Goal: Task Accomplishment & Management: Manage account settings

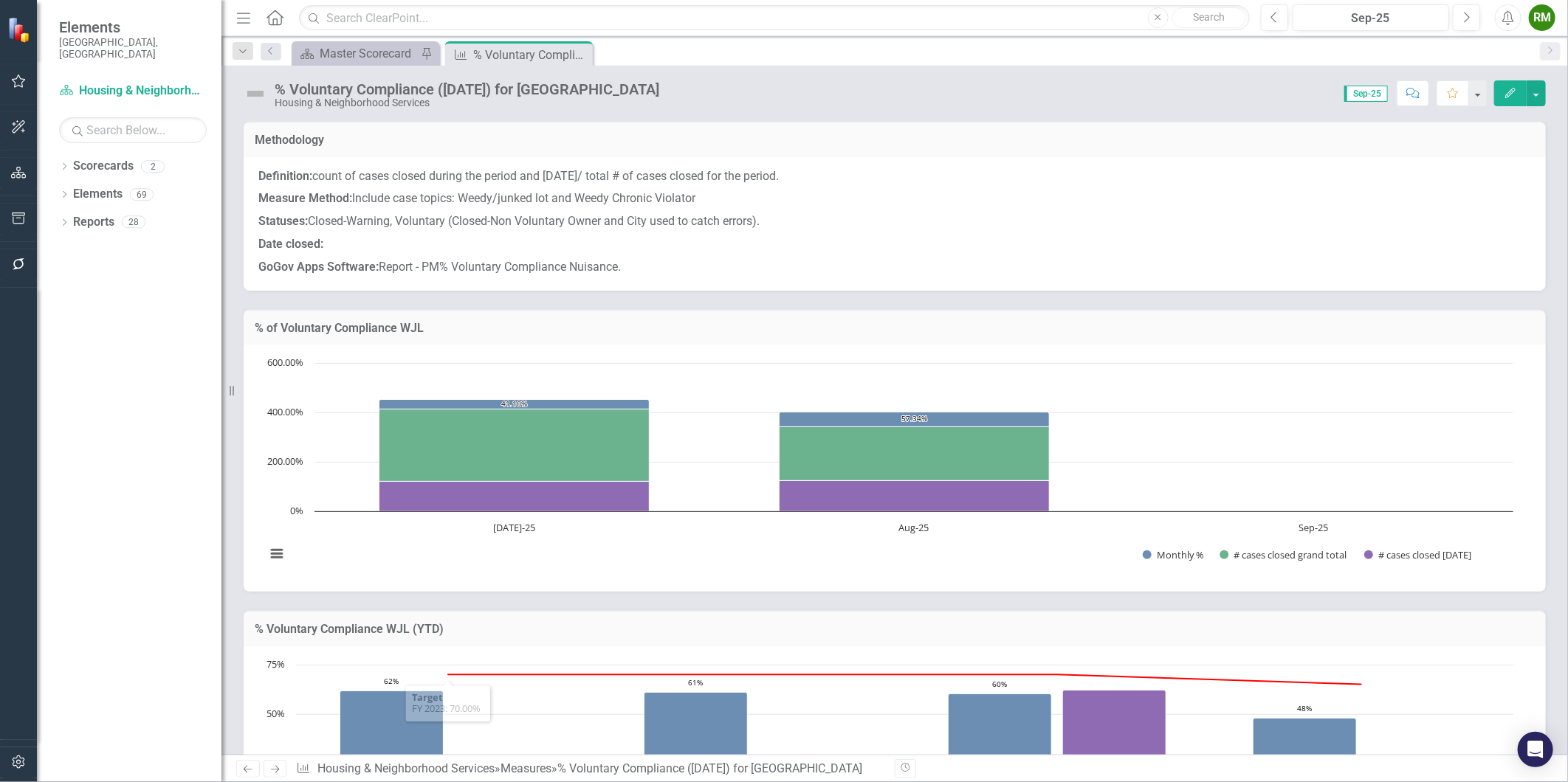
click at [274, 767] on icon "Next" at bounding box center [274, 769] width 13 height 9
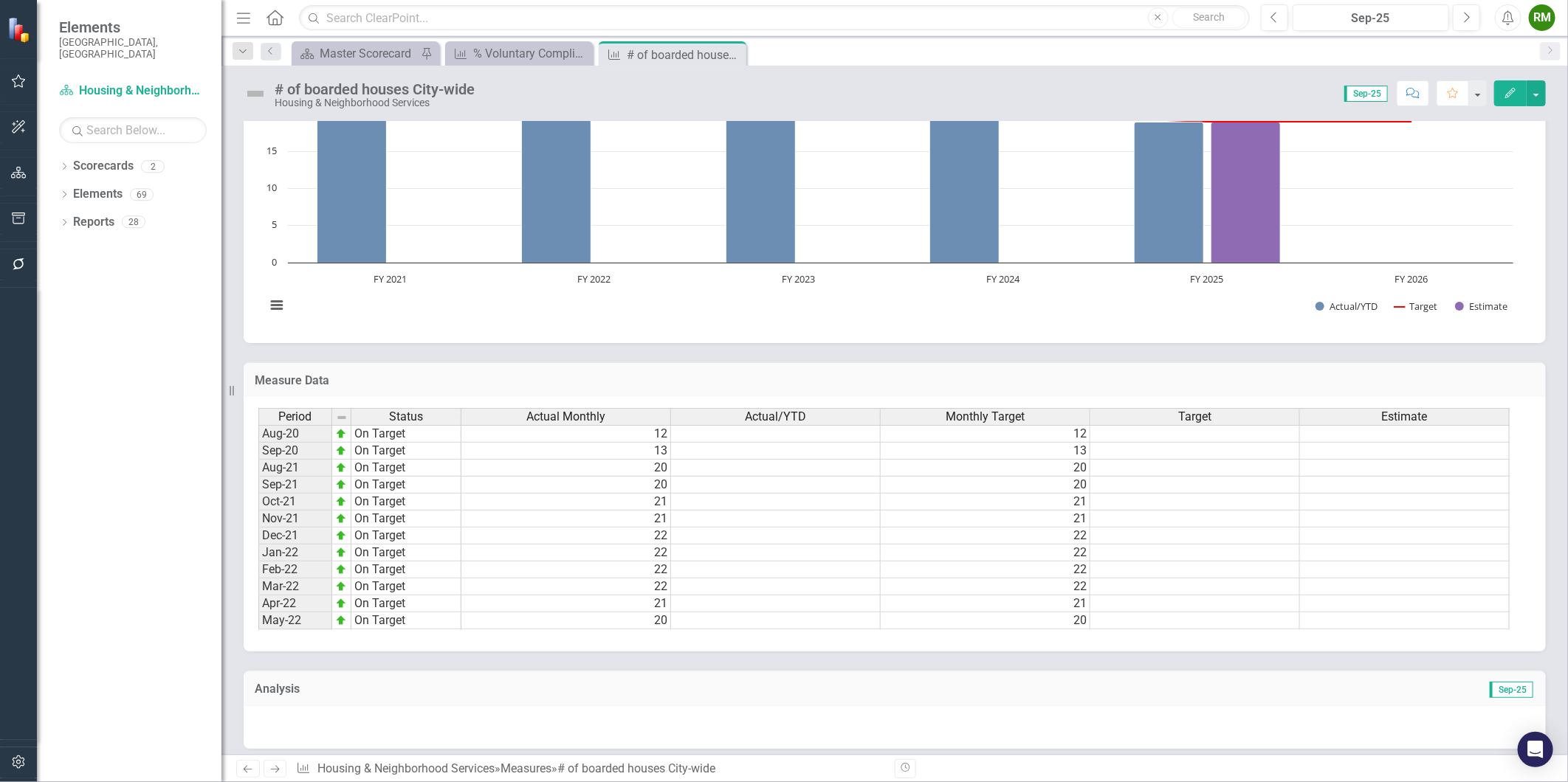
scroll to position [352, 0]
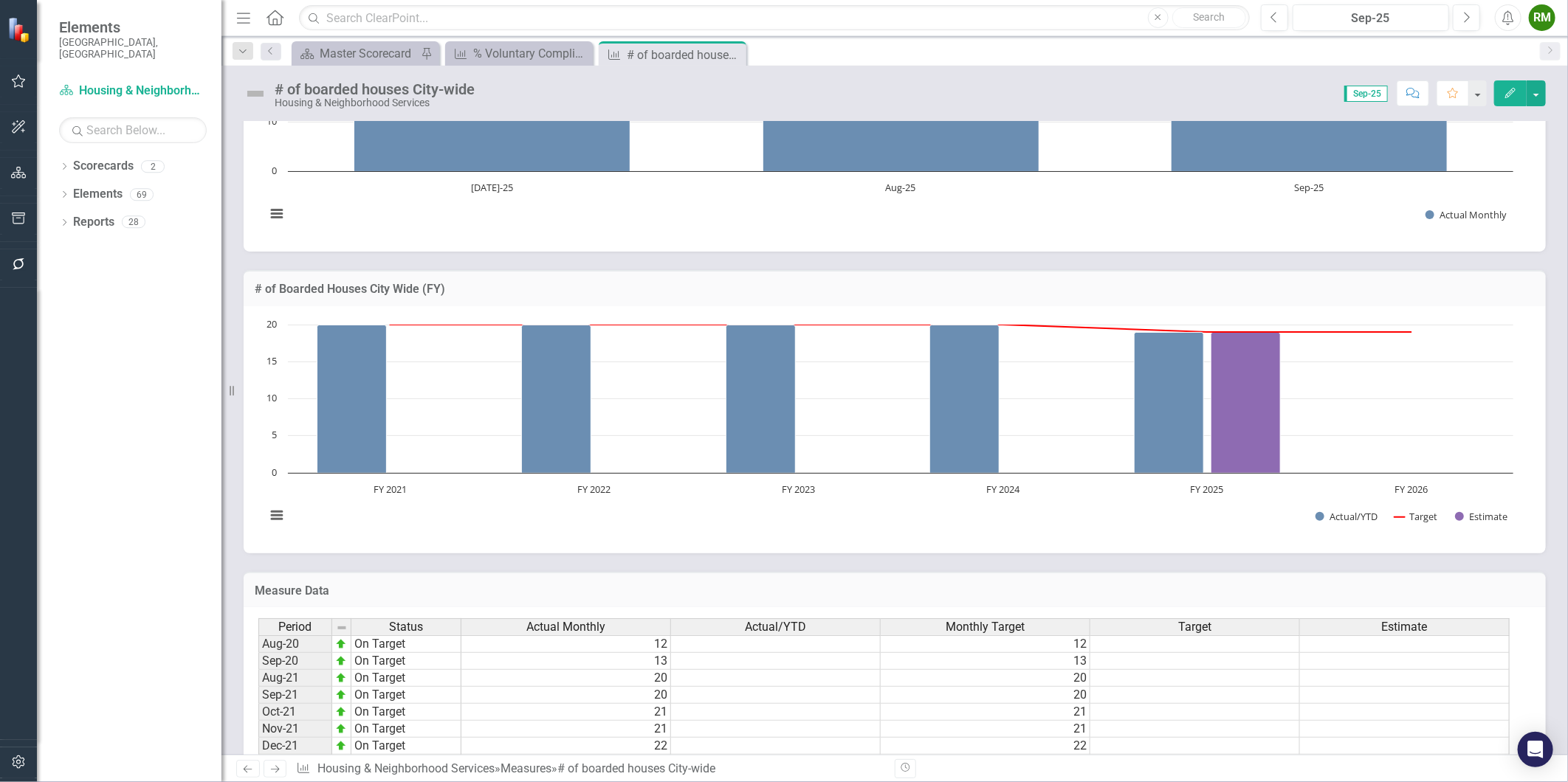
click at [281, 766] on icon "Next" at bounding box center [274, 769] width 13 height 9
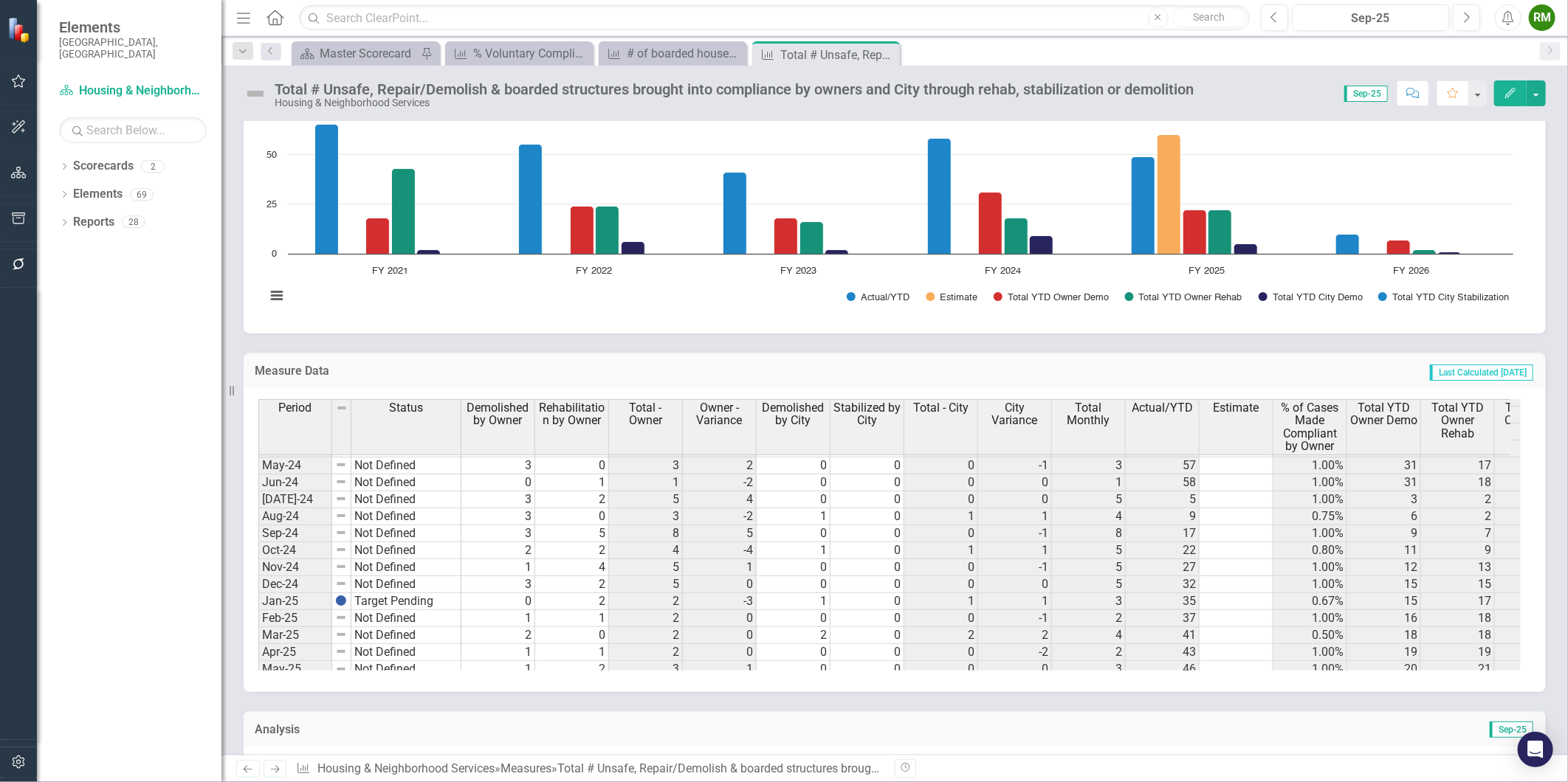
scroll to position [738, 0]
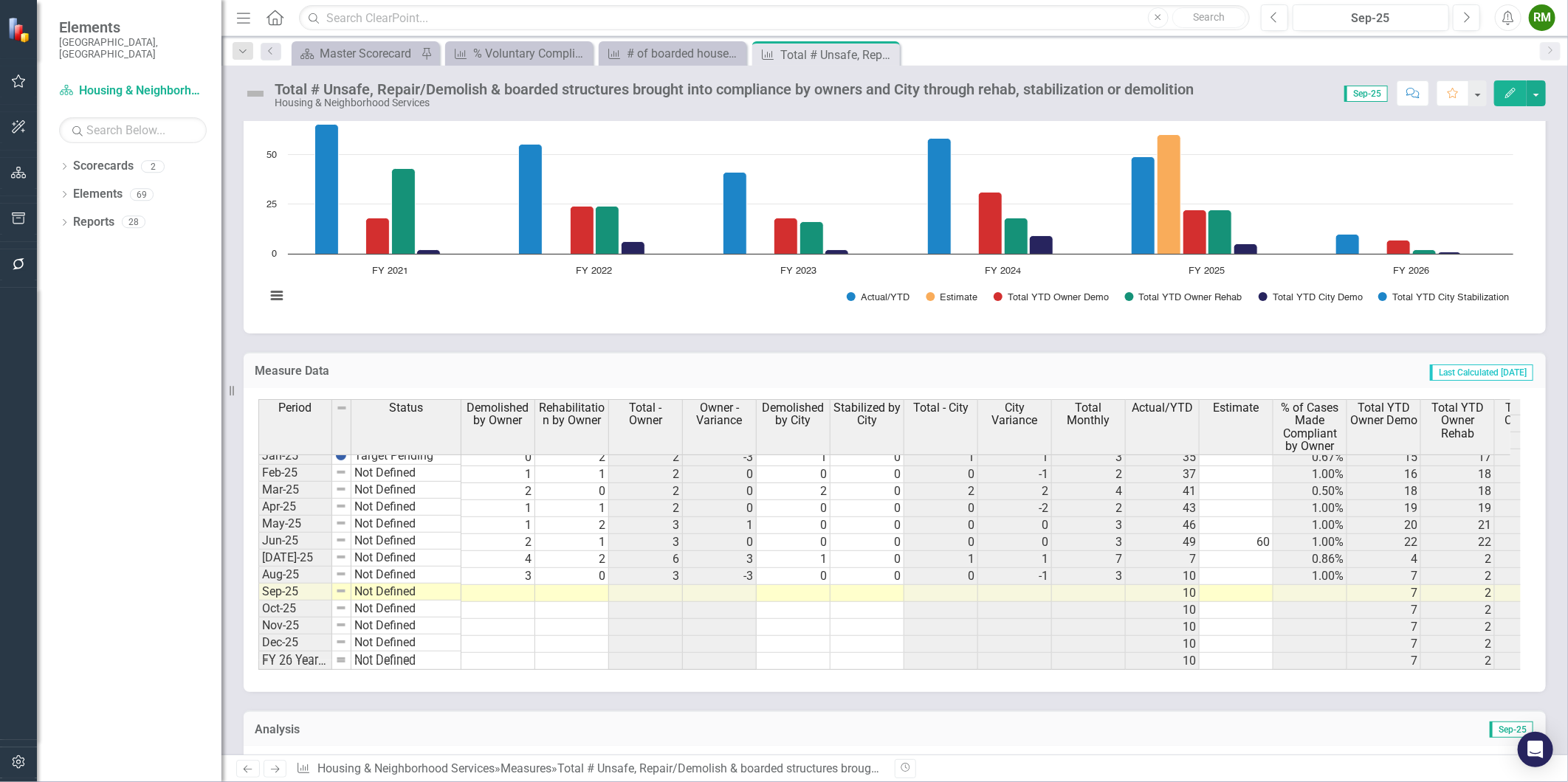
drag, startPoint x: 276, startPoint y: 766, endPoint x: 3, endPoint y: 702, distance: 280.4
click at [276, 766] on icon at bounding box center [275, 769] width 9 height 8
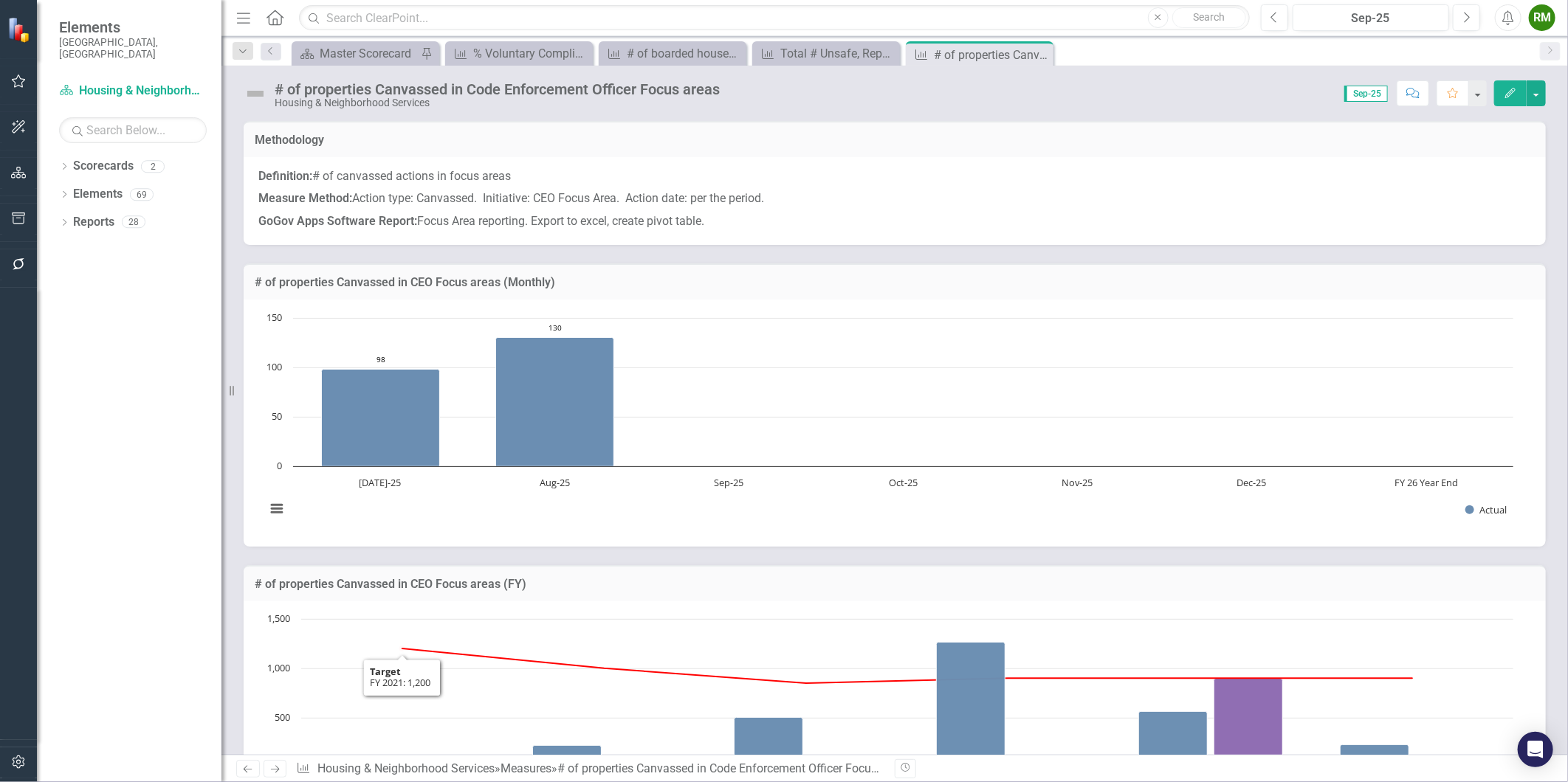
click at [279, 765] on icon "Next" at bounding box center [274, 769] width 13 height 9
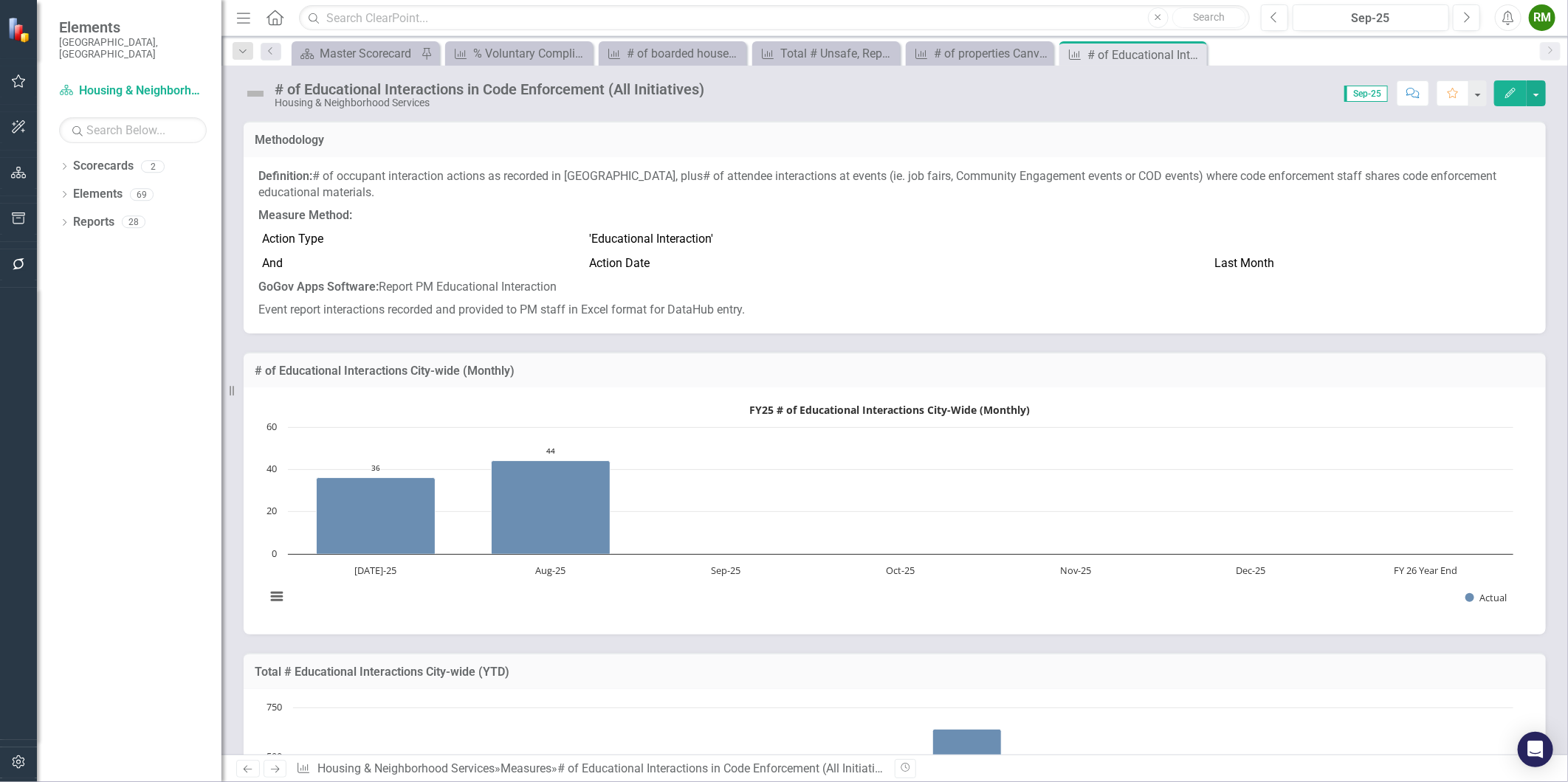
click at [279, 765] on icon "Next" at bounding box center [274, 769] width 13 height 9
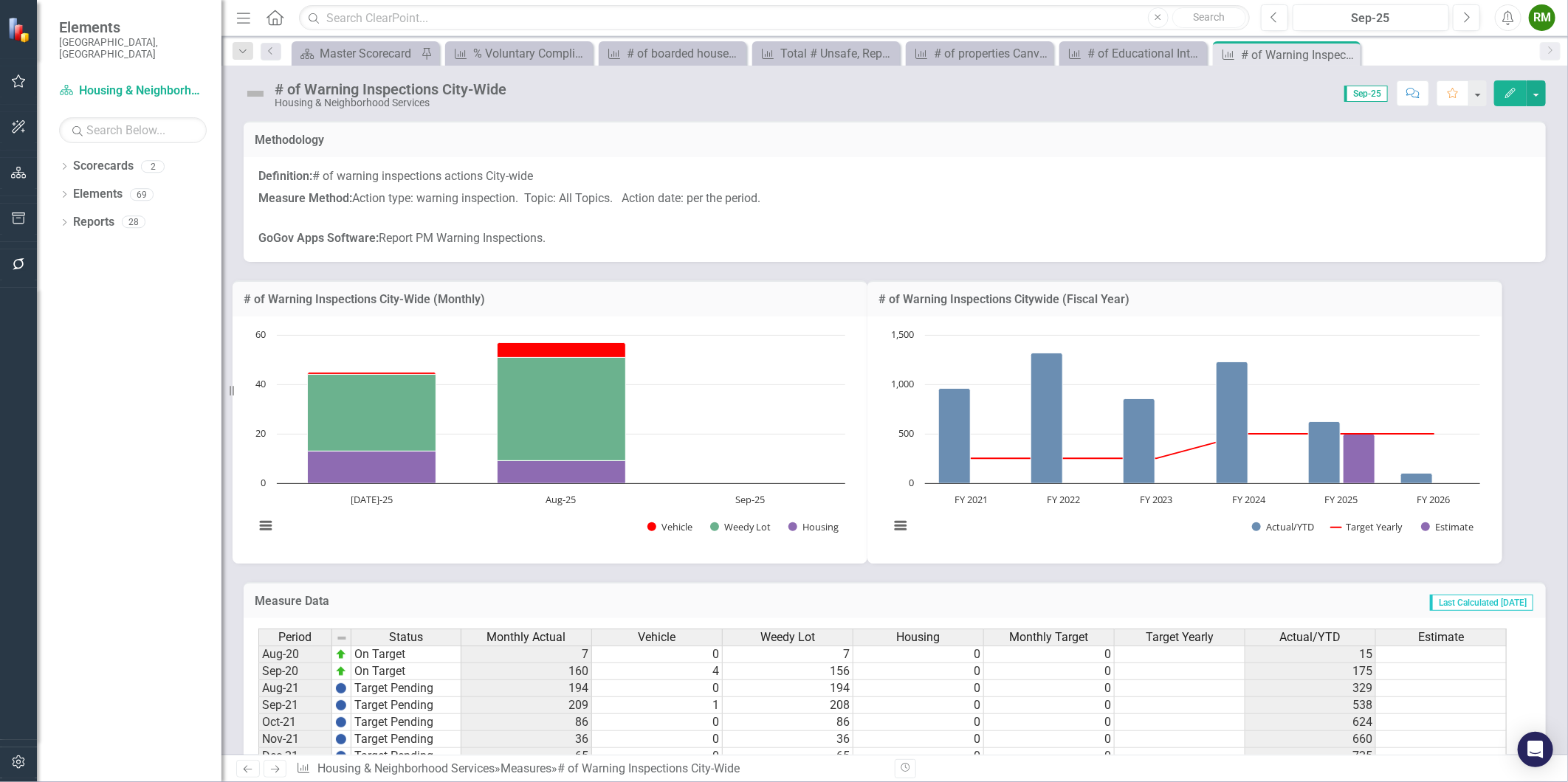
click at [279, 765] on icon "Next" at bounding box center [274, 769] width 13 height 9
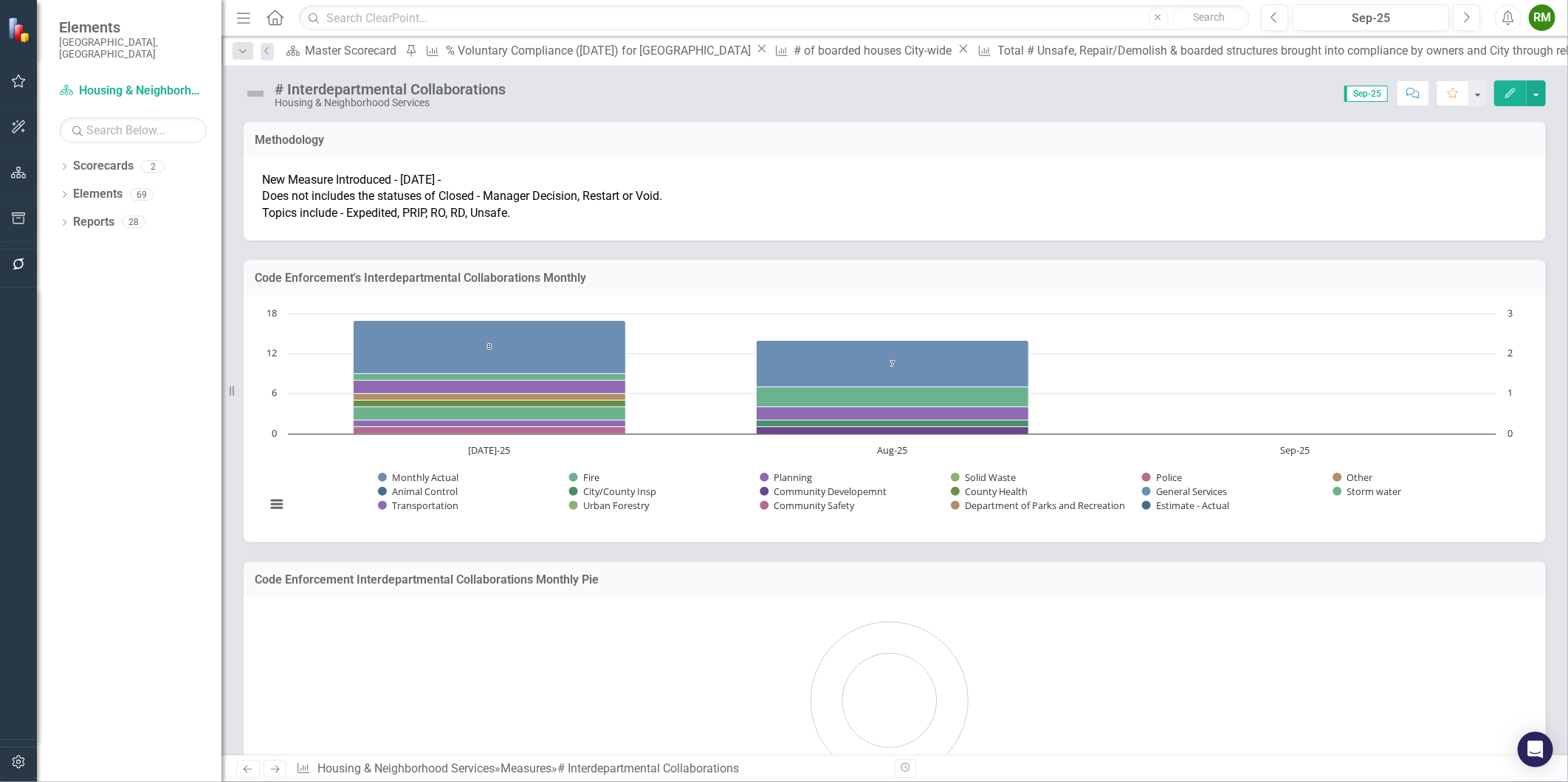
click at [279, 765] on icon "Next" at bounding box center [274, 769] width 13 height 9
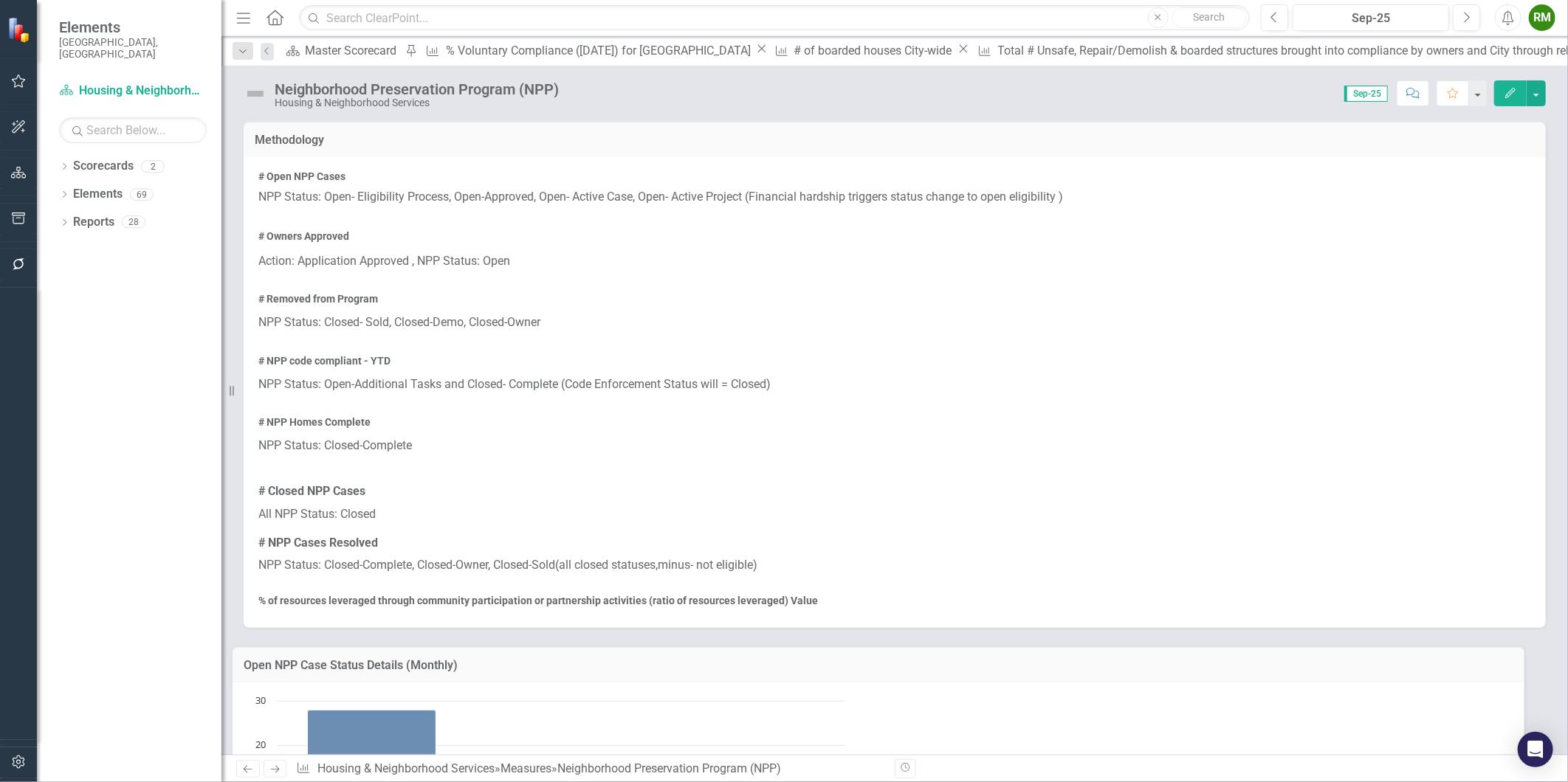
click at [279, 765] on icon "Next" at bounding box center [274, 769] width 13 height 9
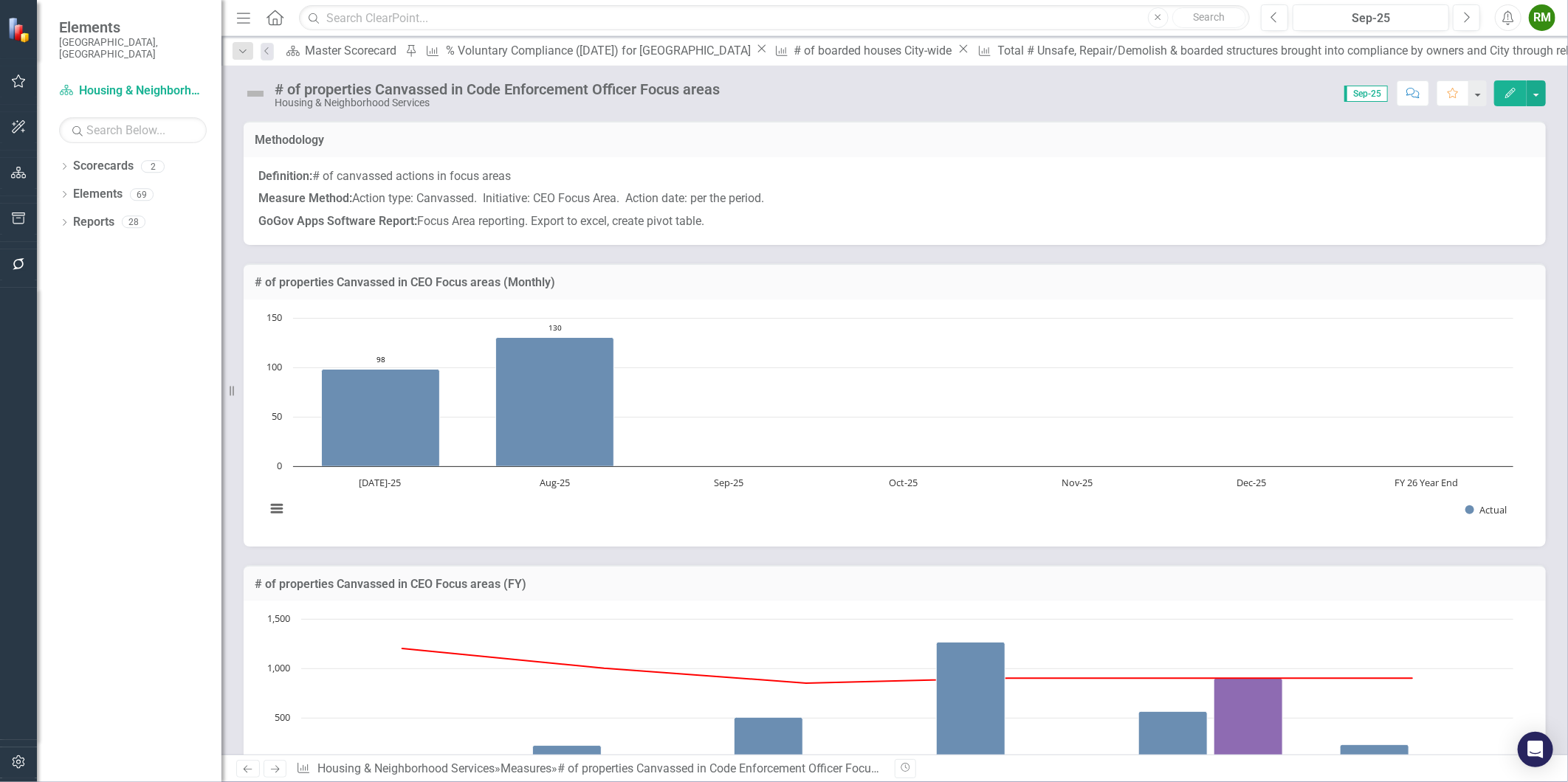
click at [972, 43] on div "Measure Total # Unsafe, Repair/Demolish & boarded structures brought into compl…" at bounding box center [1359, 51] width 774 height 19
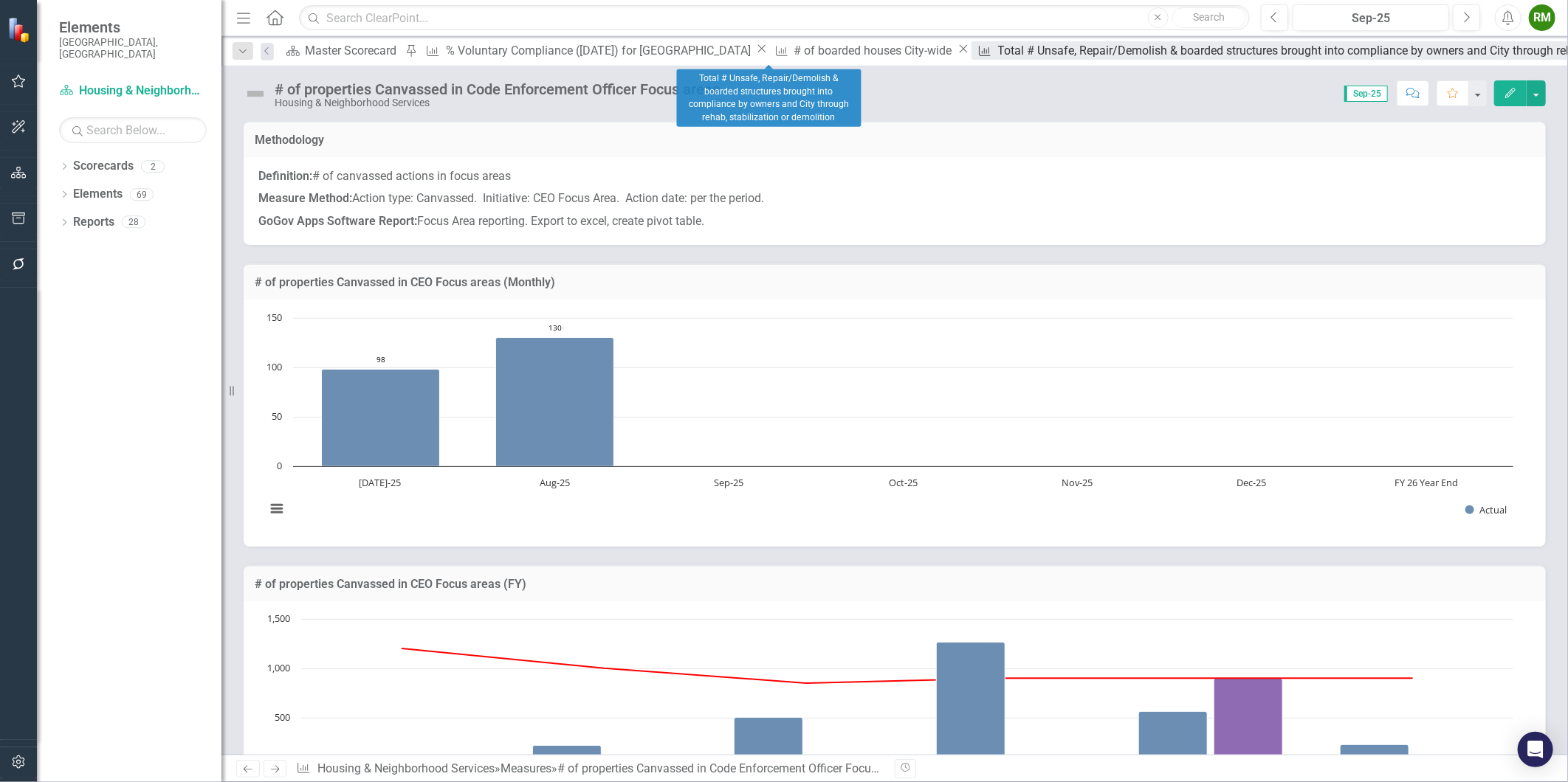
click at [998, 51] on div "Total # Unsafe, Repair/Demolish & boarded structures brought into compliance by…" at bounding box center [1365, 51] width 733 height 19
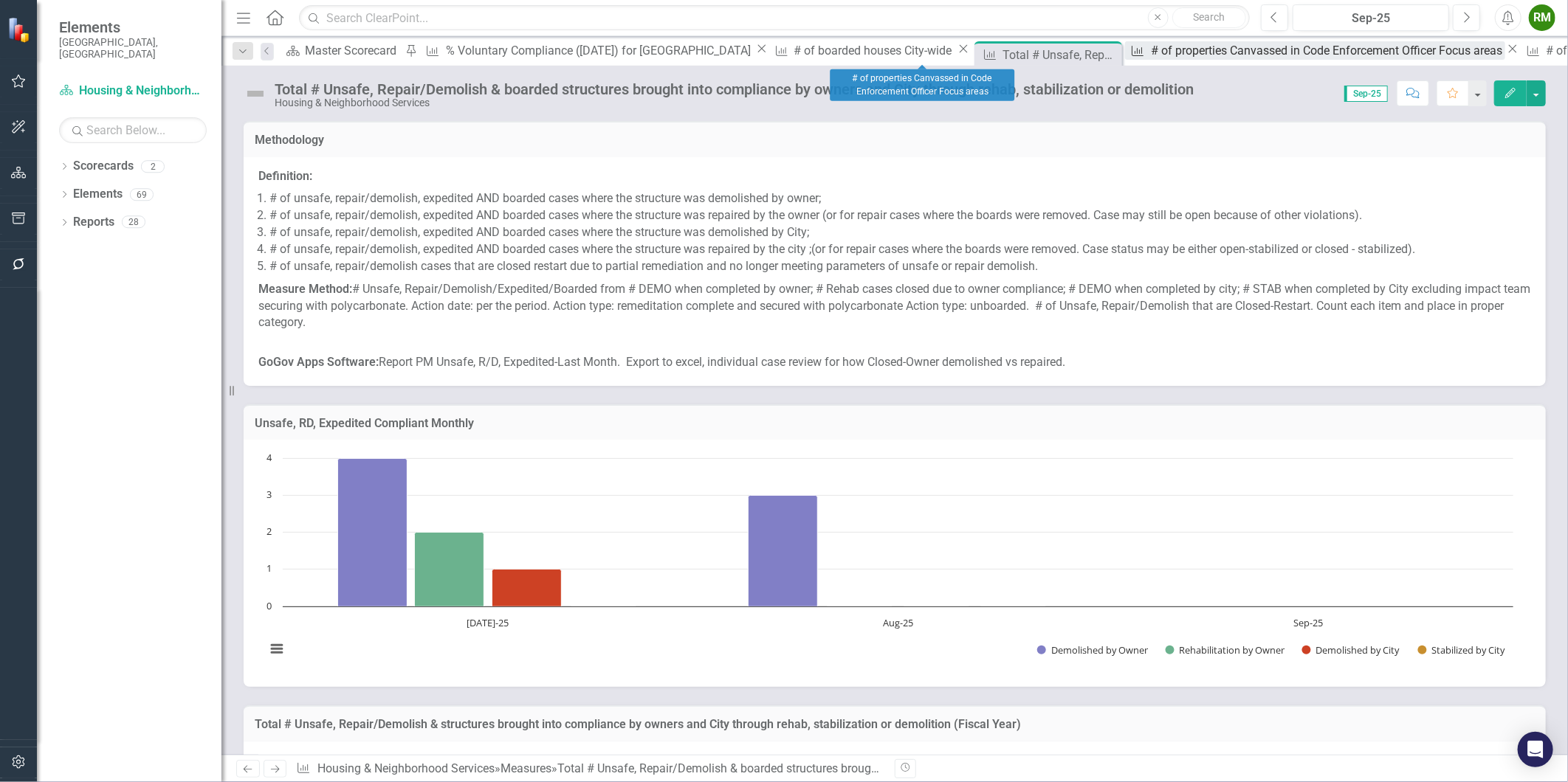
click at [1151, 51] on div "# of properties Canvassed in Code Enforcement Officer Focus areas" at bounding box center [1328, 51] width 354 height 19
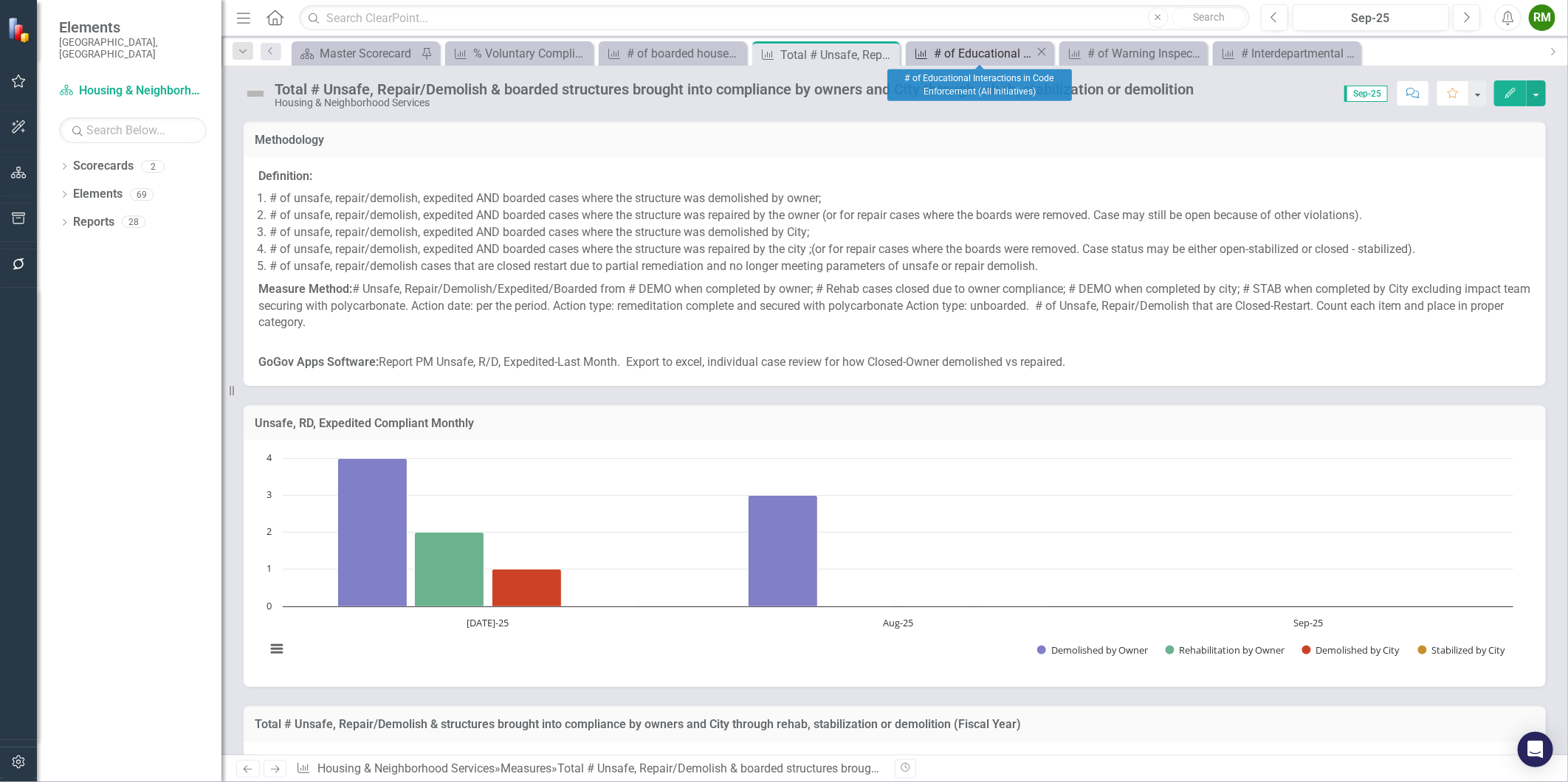
click at [975, 52] on div "# of Educational Interactions in Code Enforcement (All Initiatives)" at bounding box center [985, 54] width 101 height 19
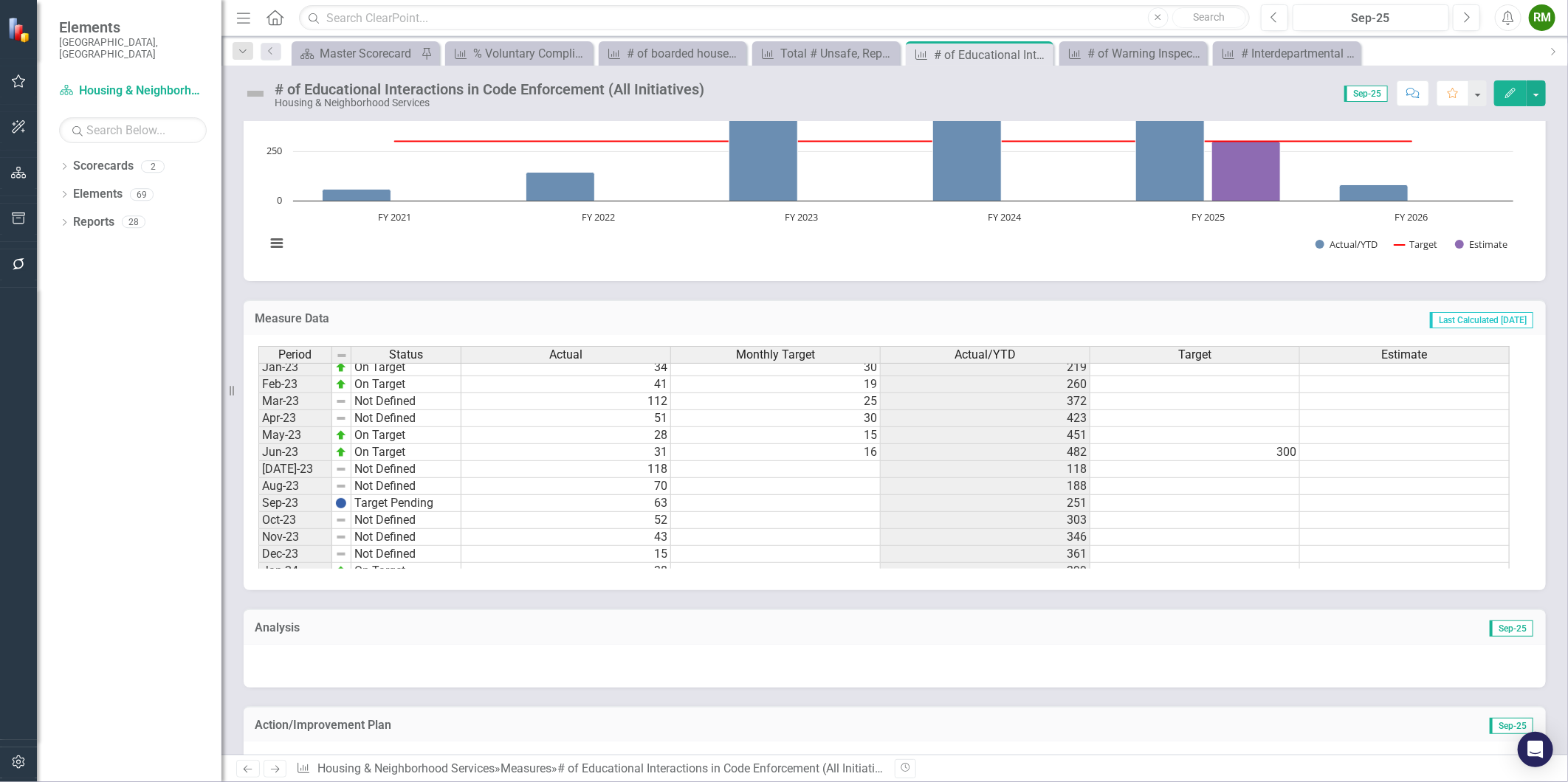
scroll to position [747, 0]
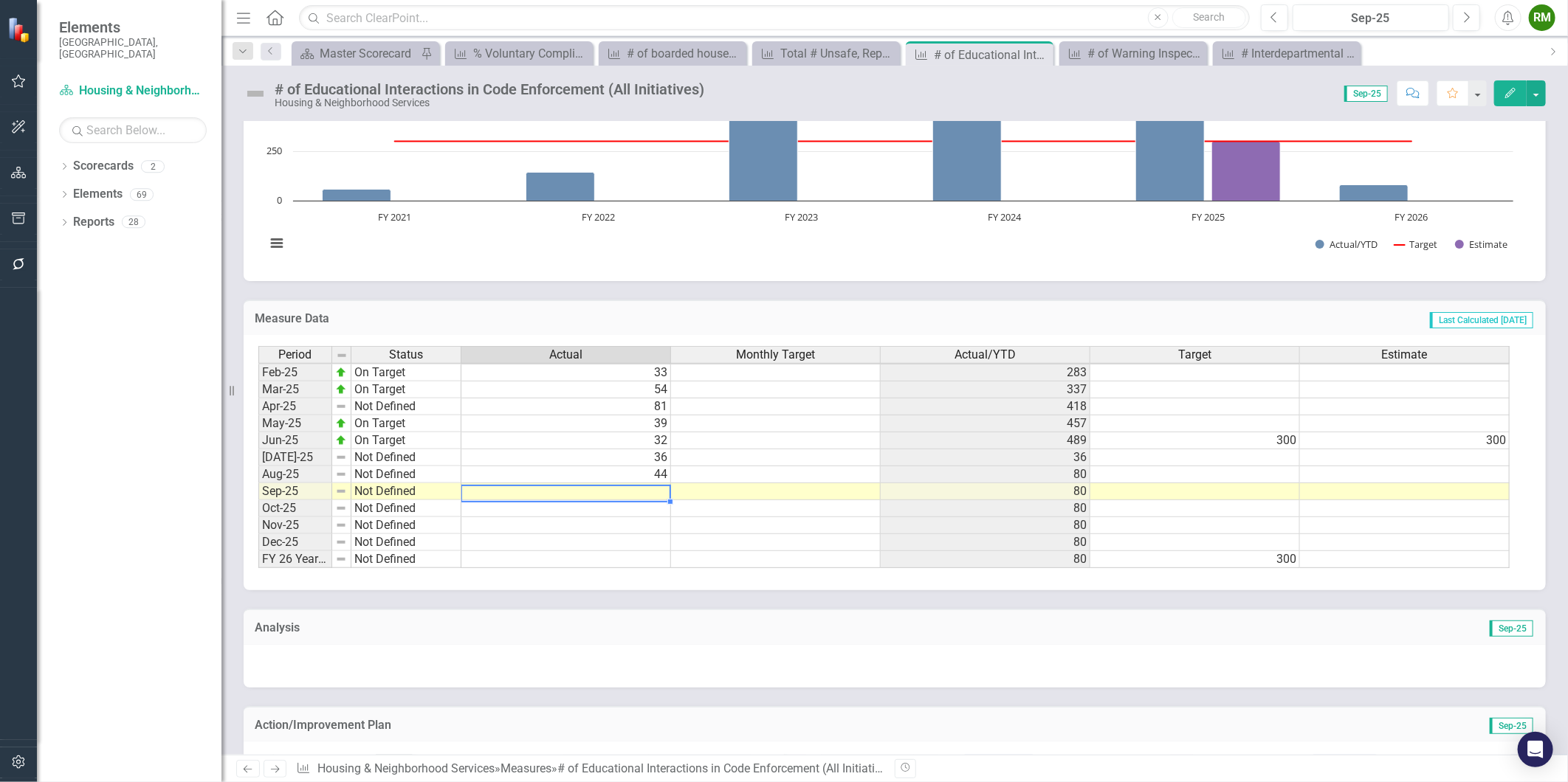
type textarea "35"
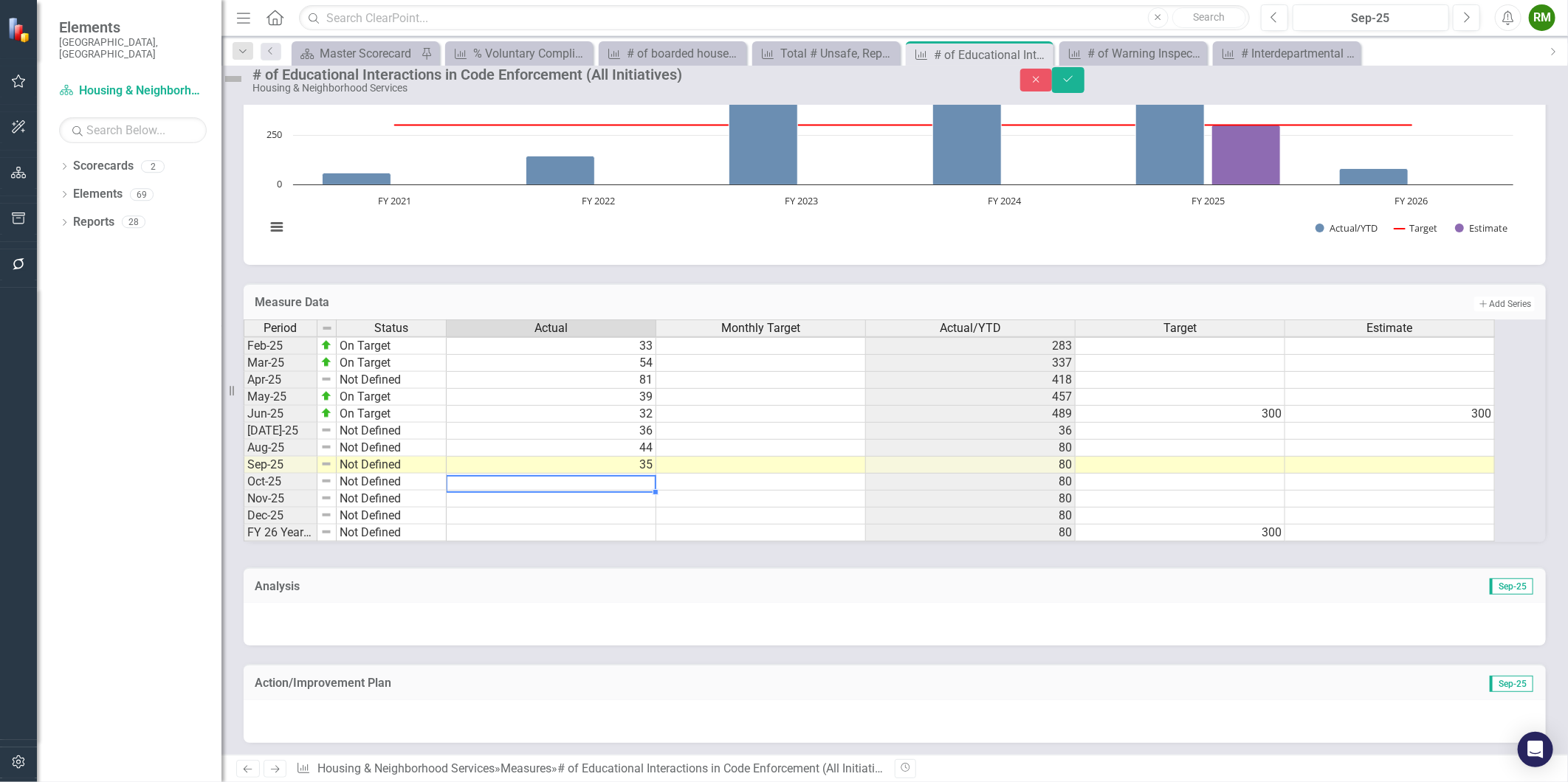
scroll to position [0, 0]
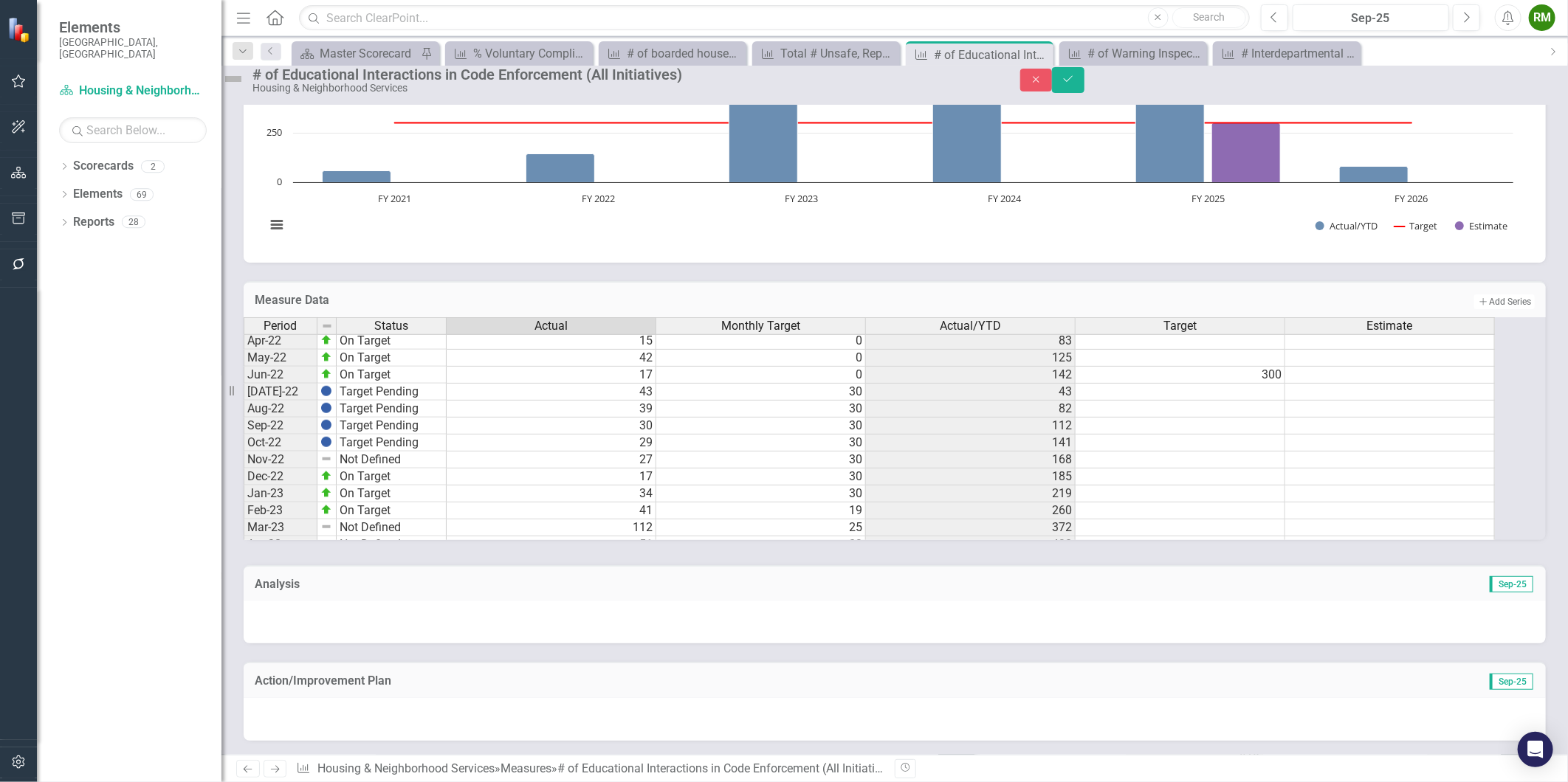
click at [844, 382] on tbody "Mar-22 On Target 41 0 68 Apr-22 On Target 15 0 83 May-22 On Target 42 0 125 Jun…" at bounding box center [869, 528] width 1251 height 425
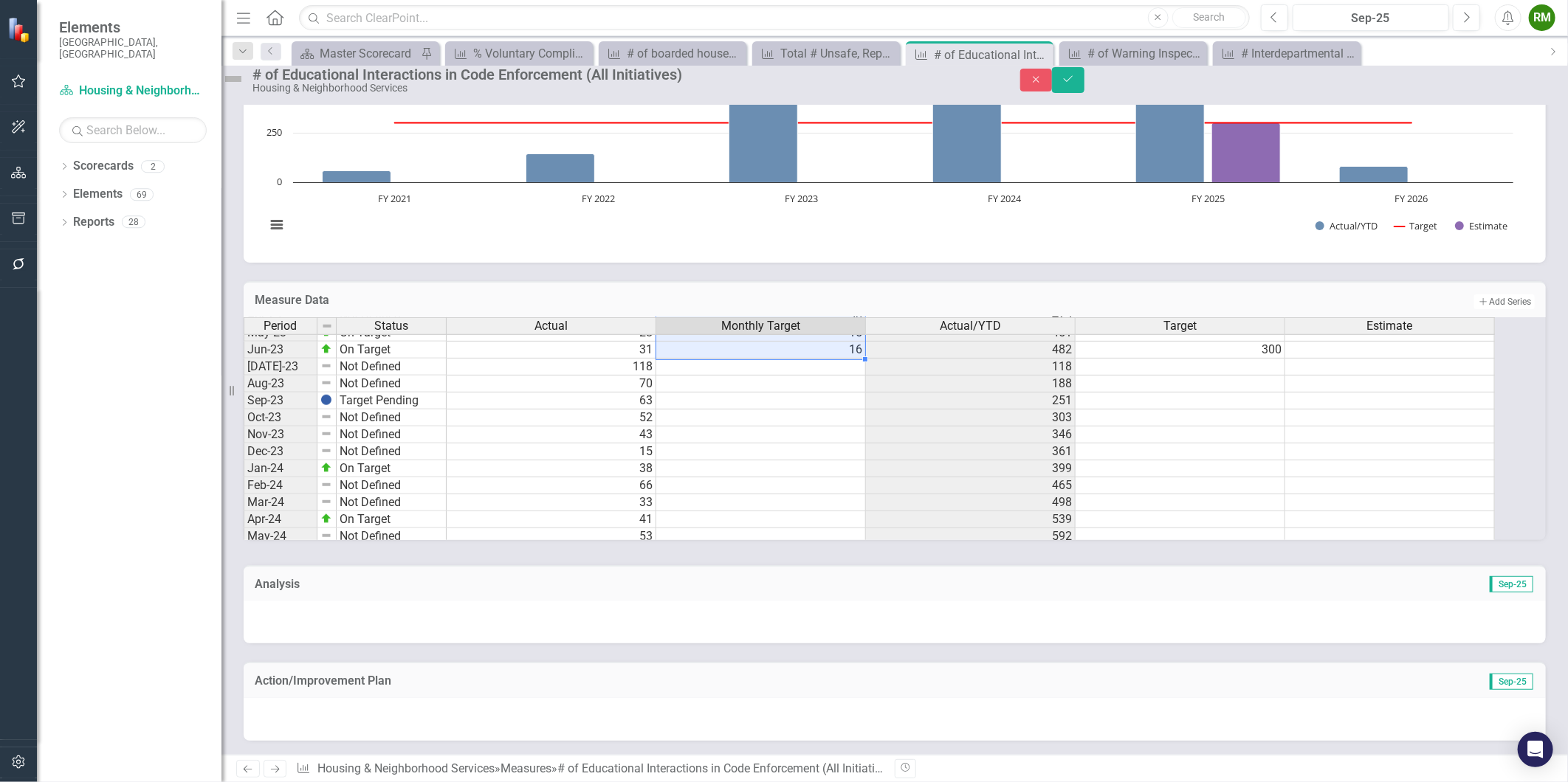
click at [815, 358] on td at bounding box center [761, 367] width 209 height 17
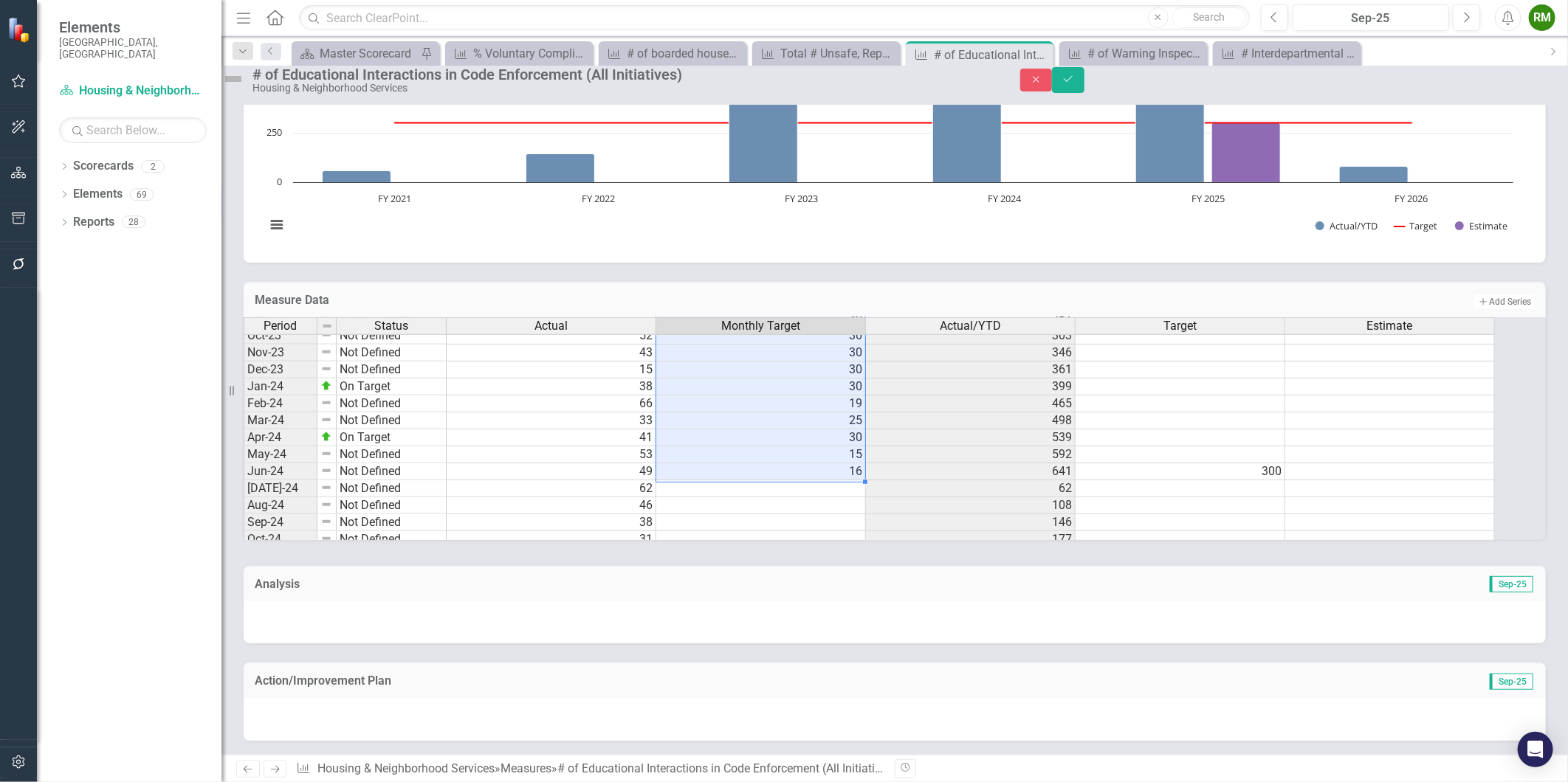
click at [790, 469] on tbody "Sep-22 Target Pending 30 30 112 Oct-22 Target Pending 29 30 141 Nov-22 Not Defi…" at bounding box center [869, 352] width 1251 height 493
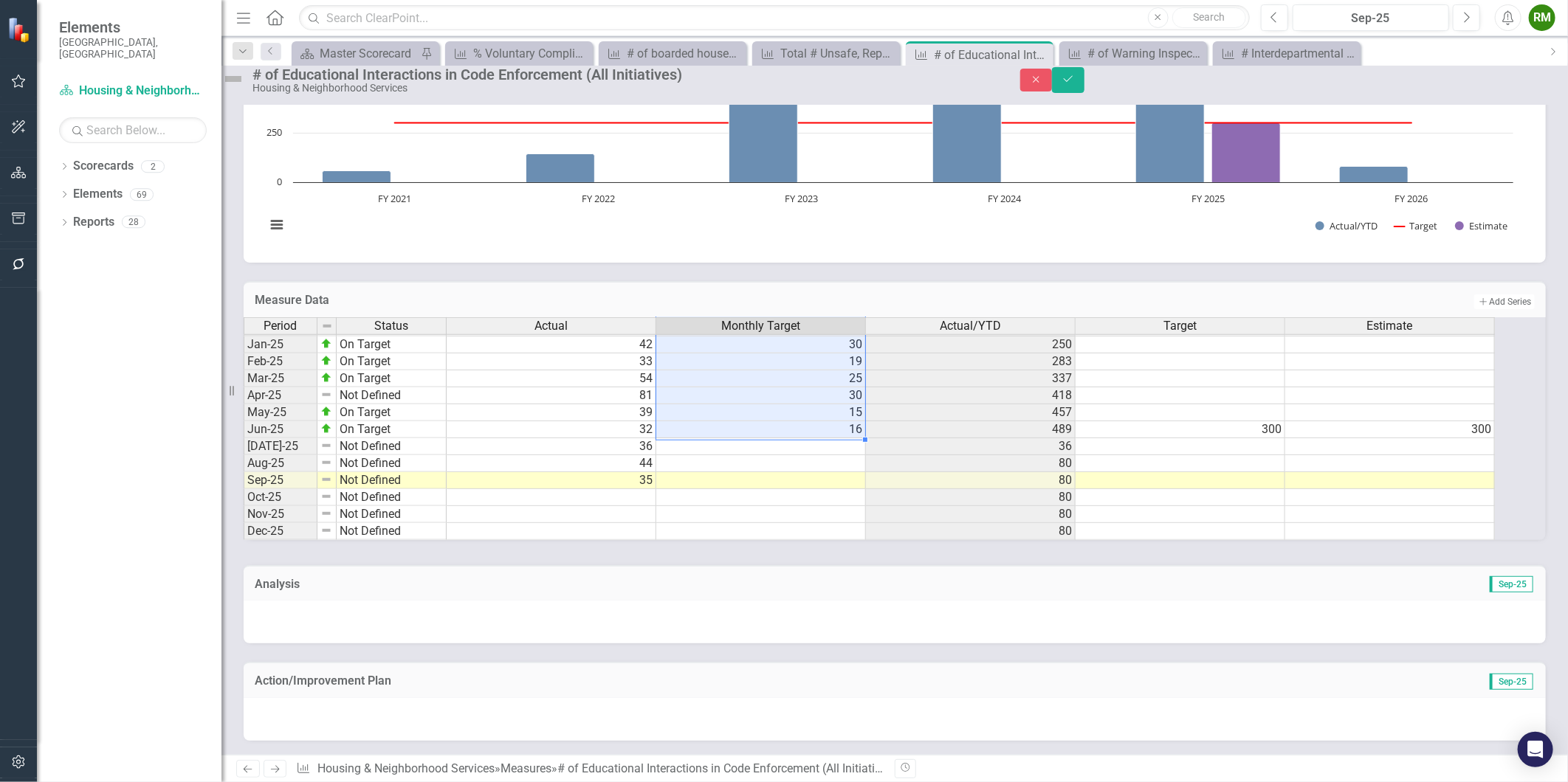
click at [779, 437] on tbody "Sep-23 Target Pending 63 30 251 Oct-23 Not Defined 52 30 303 Nov-23 Not Defined…" at bounding box center [869, 310] width 1251 height 493
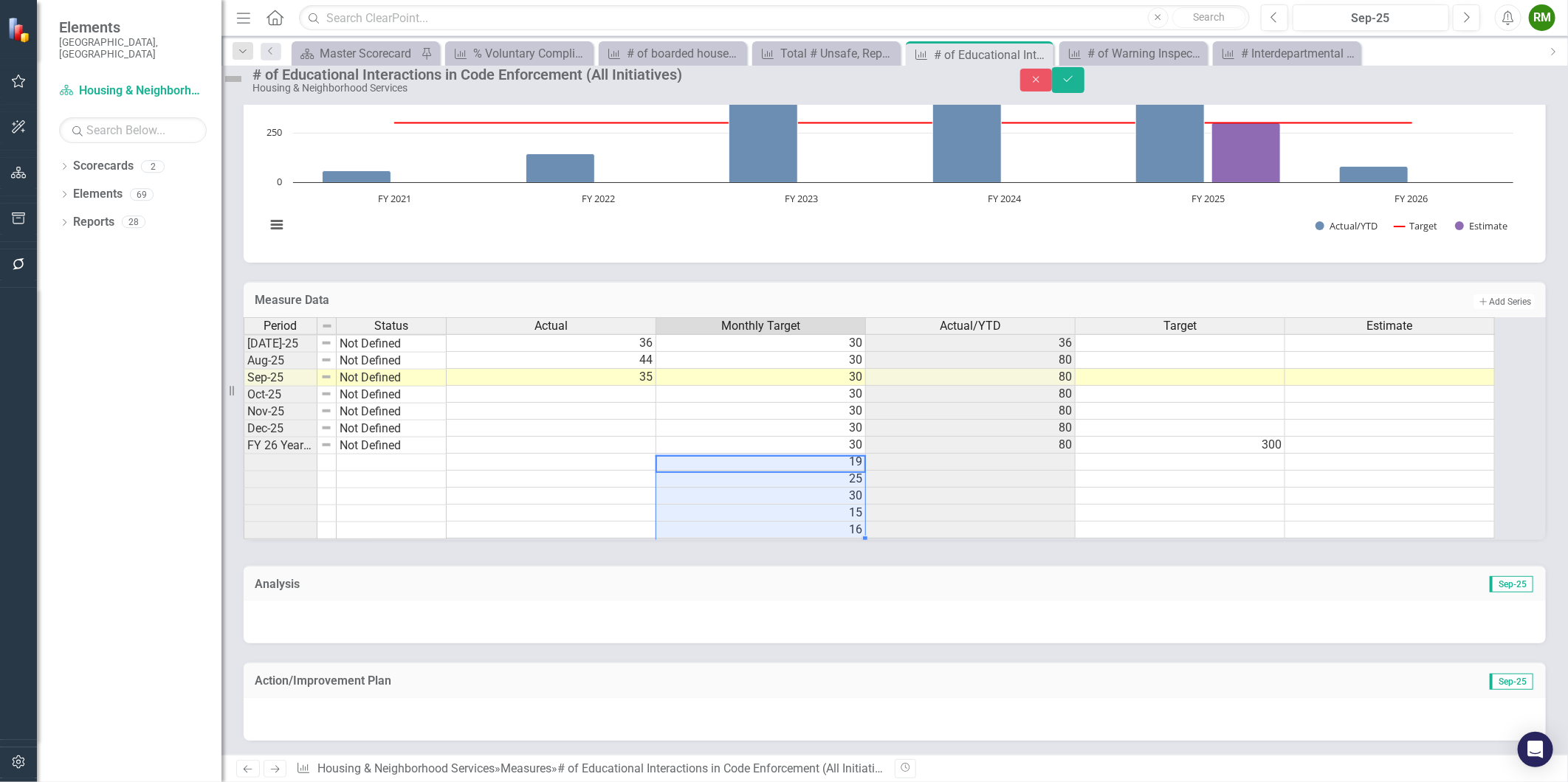
drag, startPoint x: 814, startPoint y: 448, endPoint x: 830, endPoint y: 511, distance: 65.0
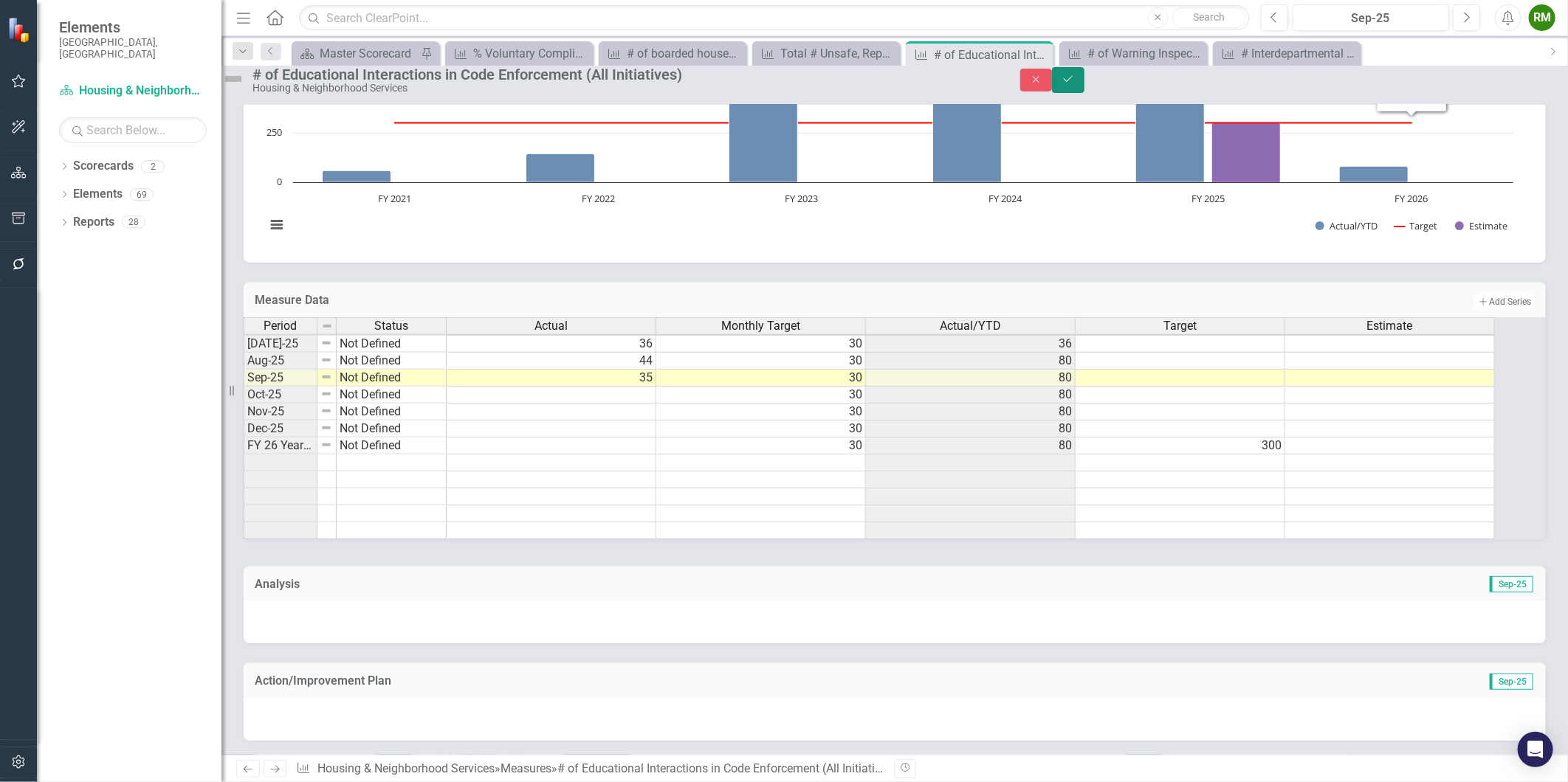
click at [1084, 80] on button "Save" at bounding box center [1069, 80] width 33 height 26
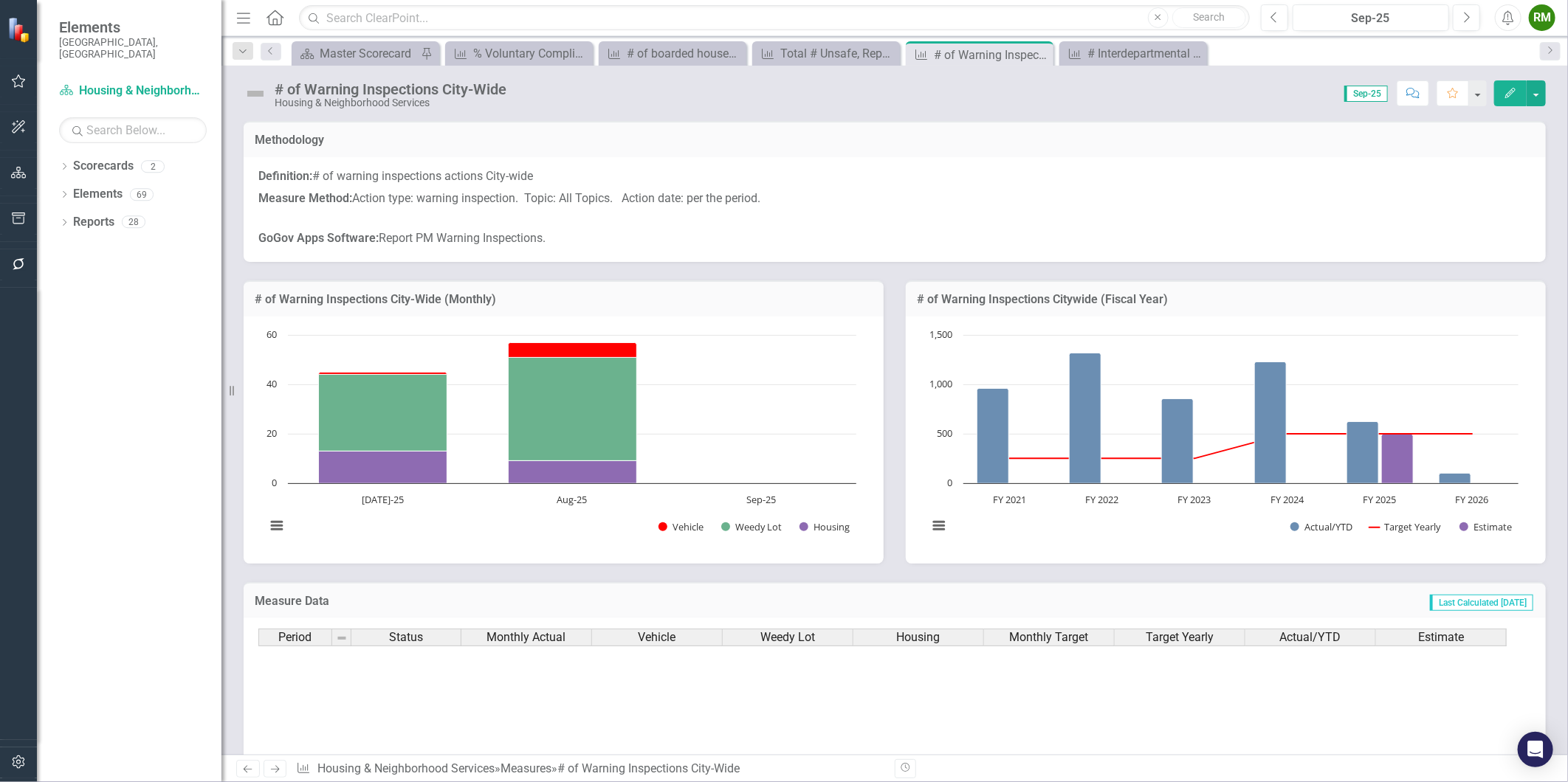
scroll to position [749, 0]
